Goal: Complete application form

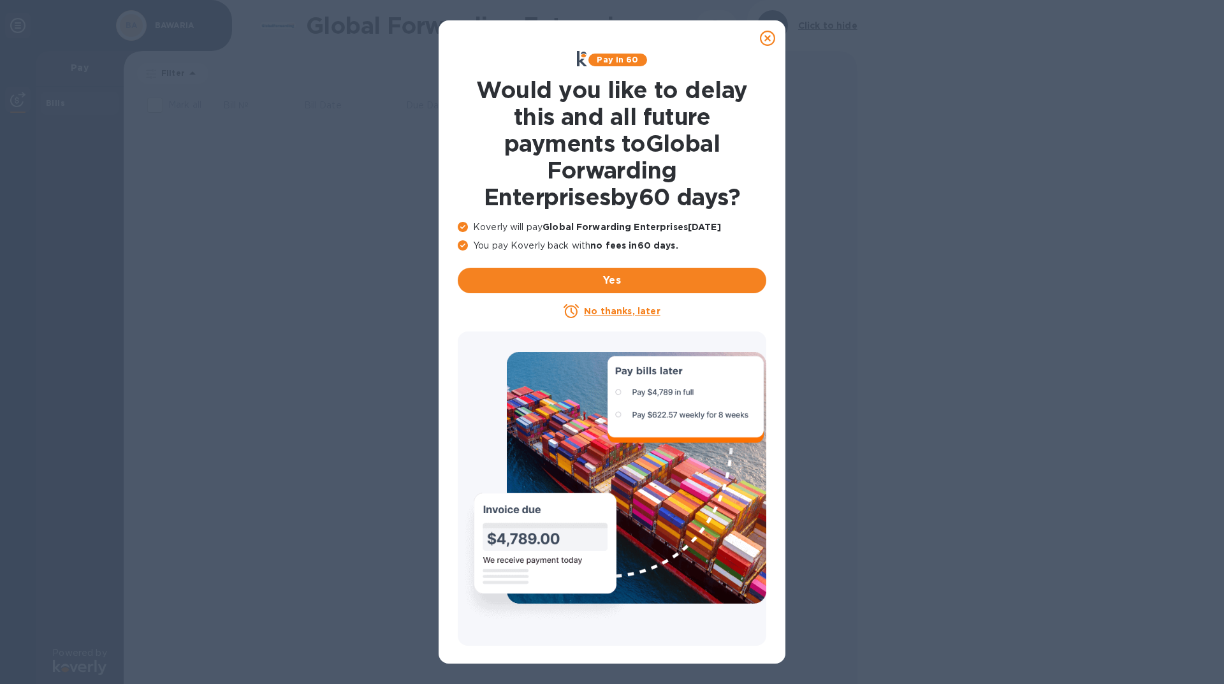
click at [615, 311] on u "No thanks, later" at bounding box center [622, 311] width 76 height 10
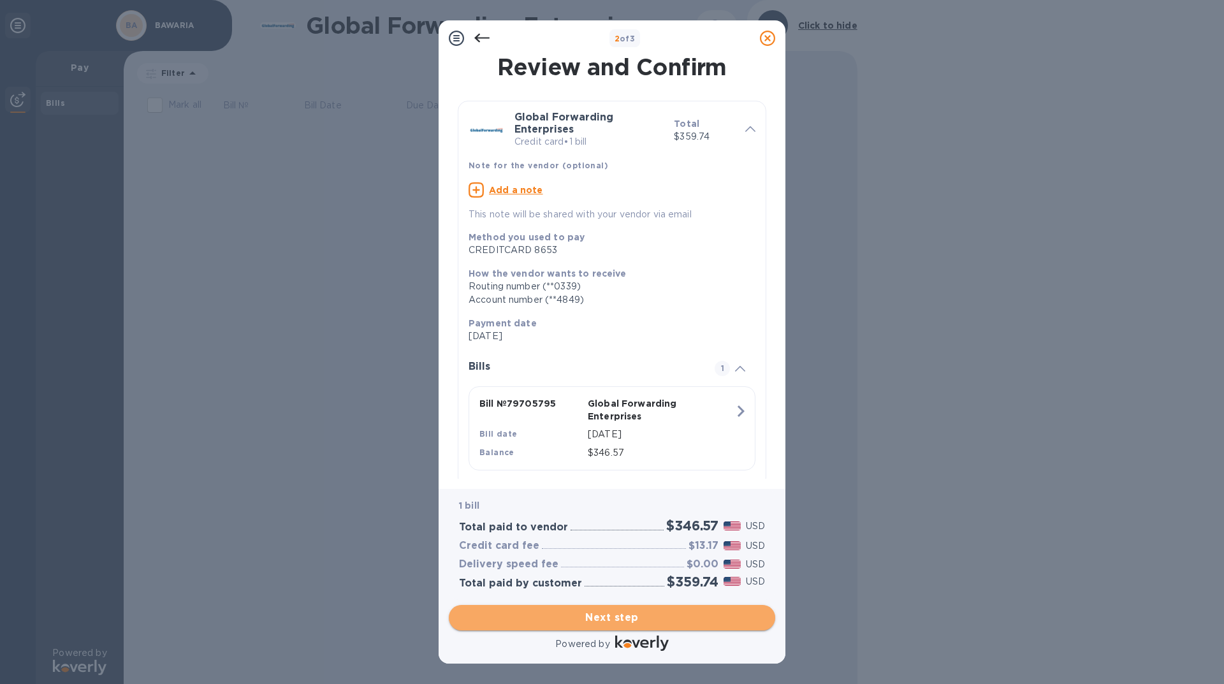
click at [610, 617] on span "Next step" at bounding box center [612, 617] width 306 height 15
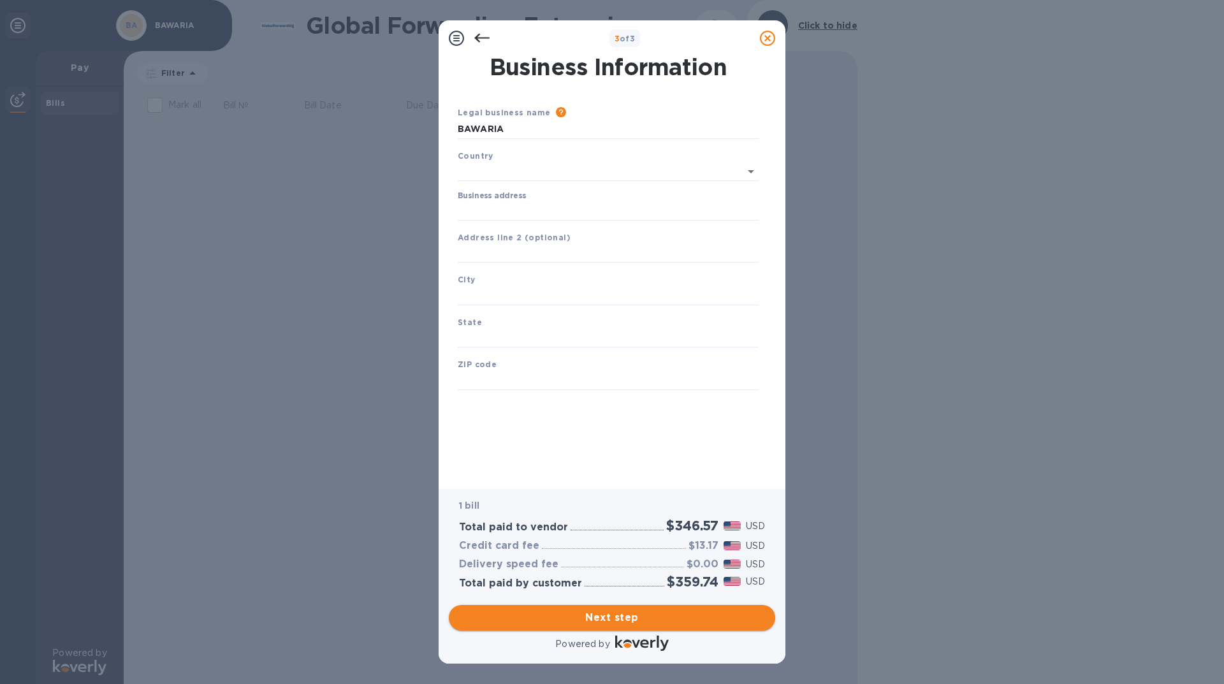
type input "[GEOGRAPHIC_DATA]"
click at [503, 200] on input "Business address" at bounding box center [608, 208] width 301 height 19
type input "[STREET_ADDRESS]"
click at [511, 249] on input "text" at bounding box center [608, 251] width 301 height 19
click at [511, 287] on input "text" at bounding box center [608, 293] width 301 height 19
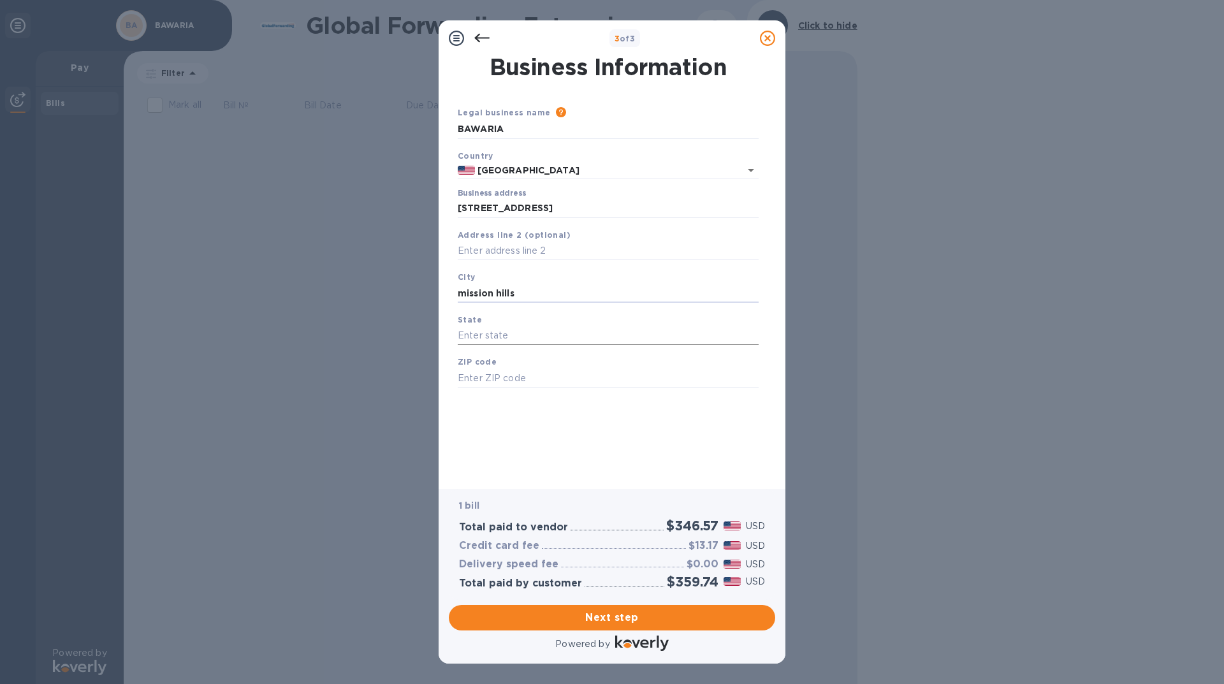
type input "mission hills"
click at [492, 334] on input "text" at bounding box center [608, 335] width 301 height 19
type input "ca"
type input "91345"
click at [617, 620] on span "Next step" at bounding box center [612, 617] width 306 height 15
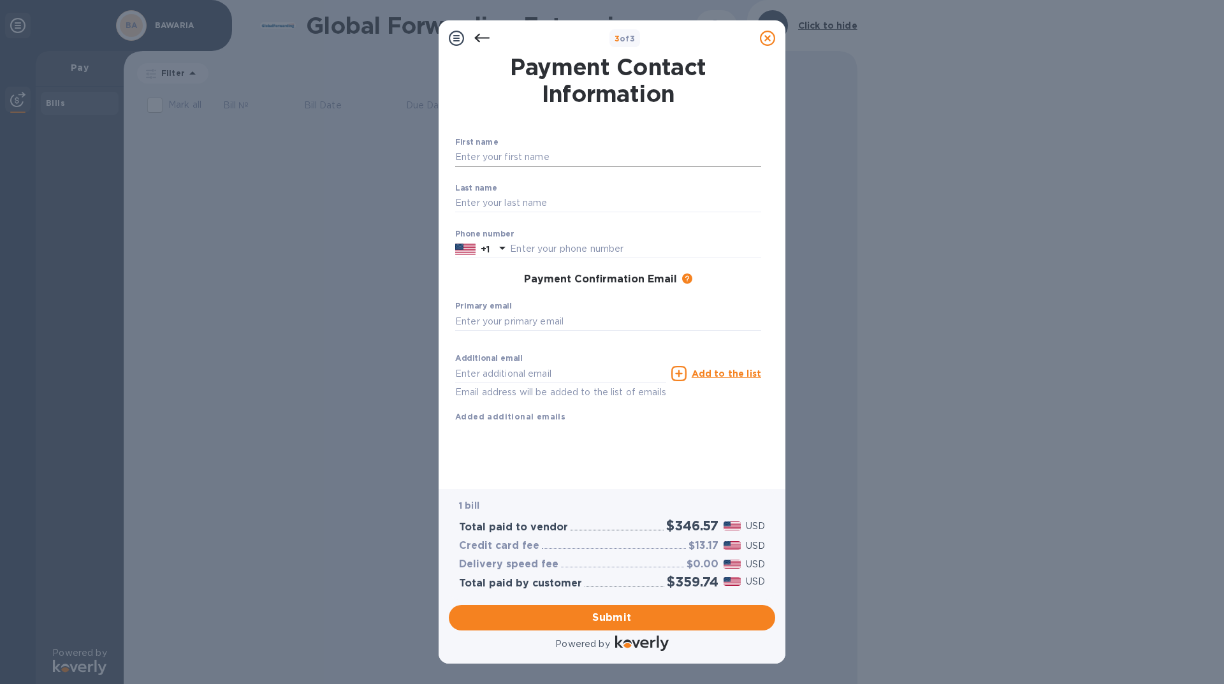
click at [478, 158] on input "text" at bounding box center [608, 157] width 306 height 19
type input "Kiril"
click at [494, 203] on input "text" at bounding box center [608, 203] width 306 height 19
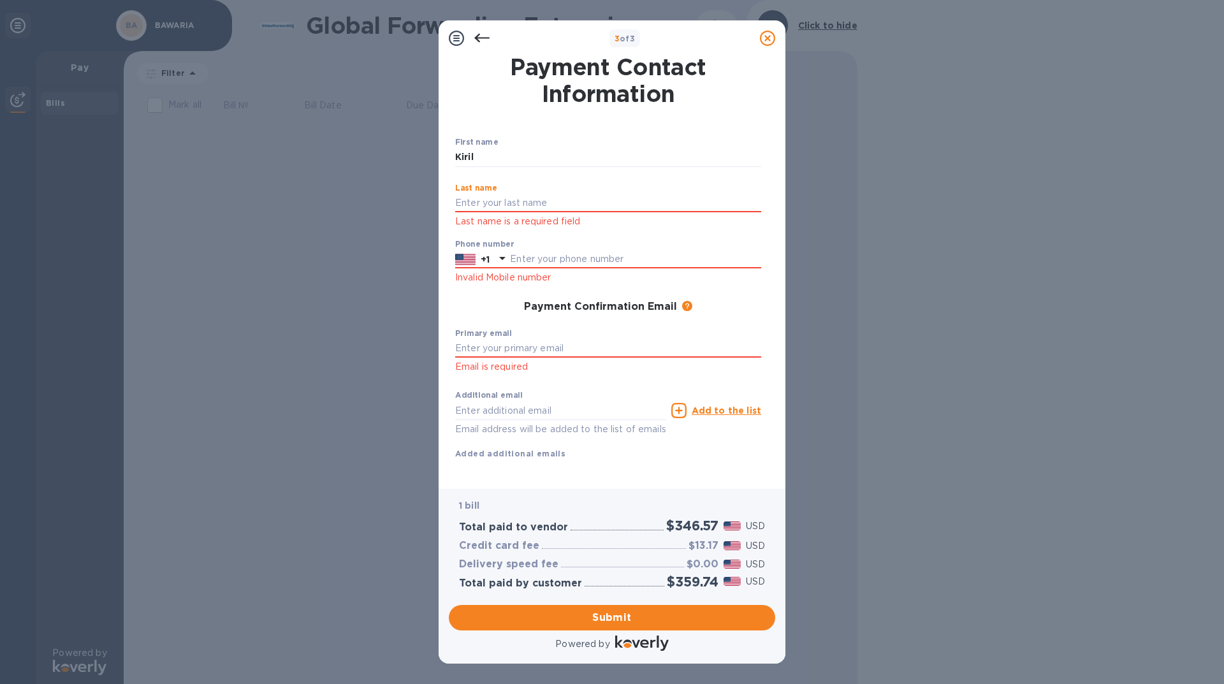
type input "Popov"
click at [529, 258] on input "text" at bounding box center [635, 259] width 251 height 19
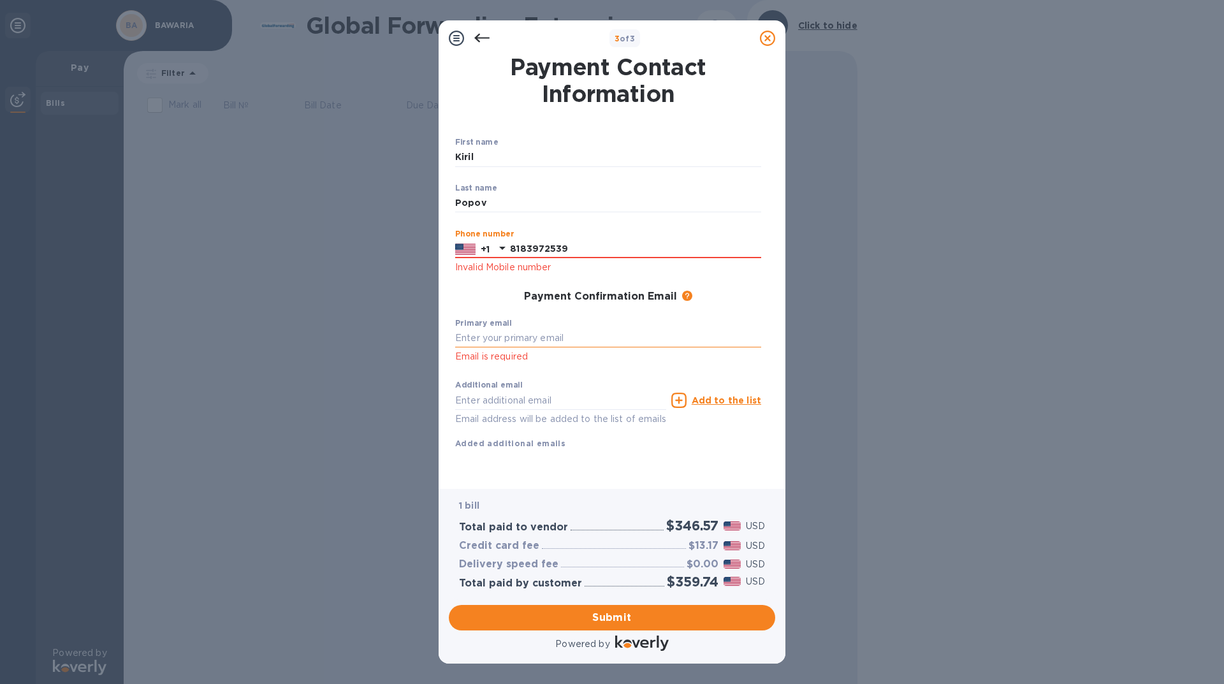
type input "8183972539"
click at [506, 335] on input "text" at bounding box center [608, 338] width 306 height 19
type input "[EMAIL_ADDRESS][DOMAIN_NAME]"
click at [610, 613] on span "Submit" at bounding box center [612, 617] width 306 height 15
